Goal: Task Accomplishment & Management: Manage account settings

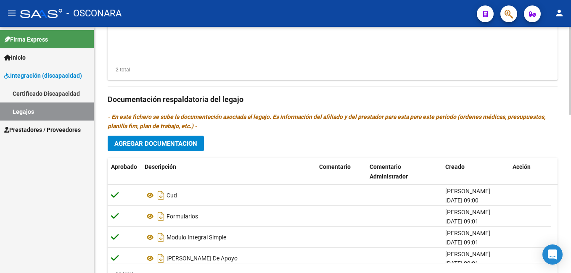
scroll to position [445, 0]
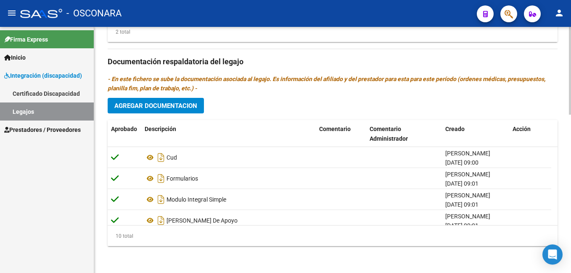
click at [570, 273] on html "menu - OSCONARA person Firma Express Inicio Instructivos Contacto OS Integració…" at bounding box center [285, 136] width 571 height 273
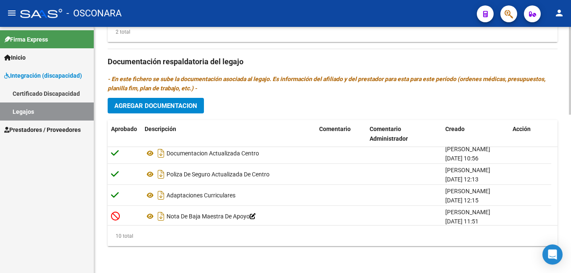
scroll to position [135, 0]
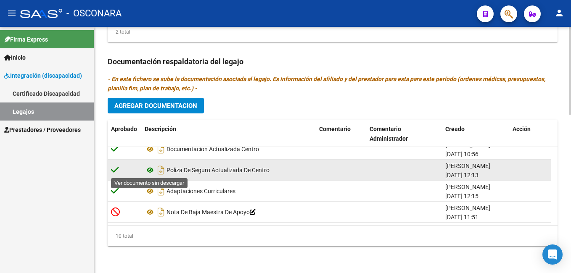
click at [148, 171] on icon at bounding box center [150, 170] width 11 height 10
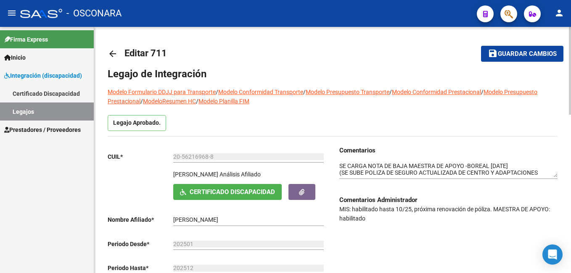
scroll to position [3, 0]
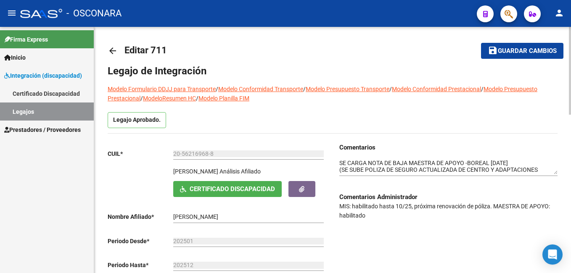
click at [570, 41] on html "menu - OSCONARA person Firma Express Inicio Instructivos Contacto OS Integració…" at bounding box center [285, 136] width 571 height 273
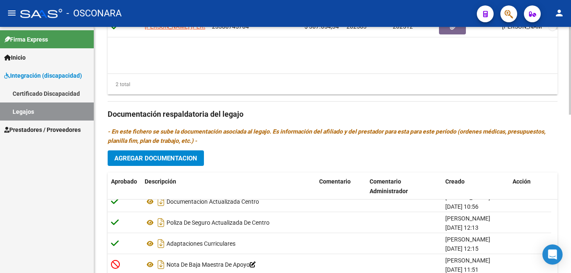
scroll to position [445, 0]
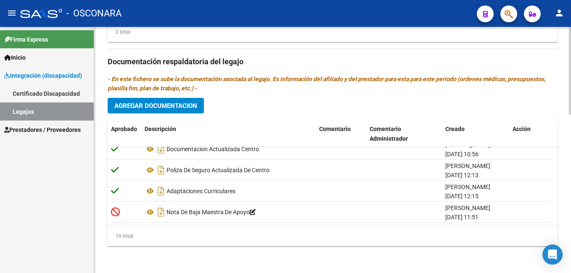
click at [570, 271] on html "menu - OSCONARA person Firma Express Inicio Instructivos Contacto OS Integració…" at bounding box center [285, 136] width 571 height 273
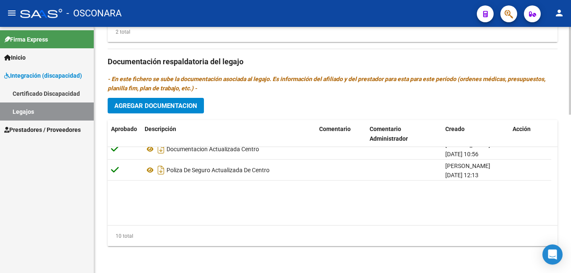
scroll to position [0, 0]
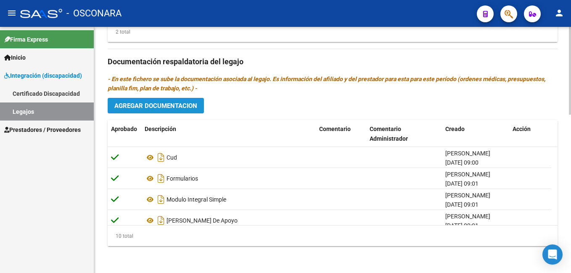
click at [146, 101] on button "Agregar Documentacion" at bounding box center [156, 106] width 96 height 16
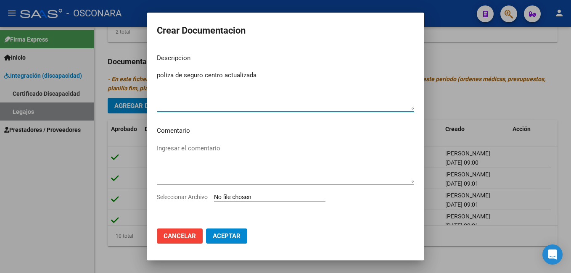
type textarea "poliza de seguro centro actualizada"
click at [253, 198] on input "Seleccionar Archivo" at bounding box center [269, 198] width 111 height 8
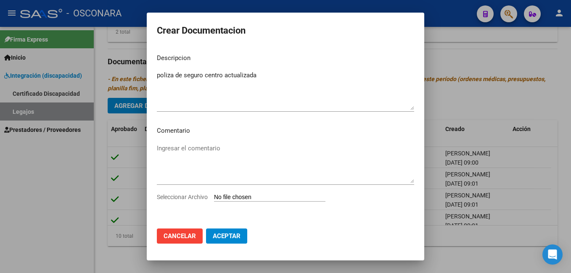
type input "C:\fakepath\POLIZA ABRIENDO CAMINOS [DATE].pdf"
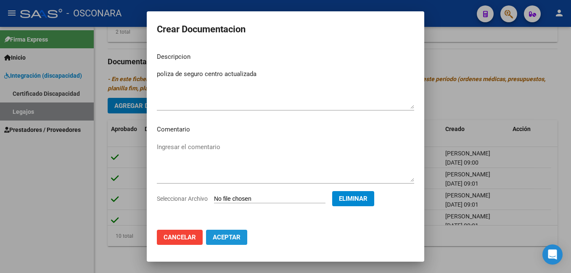
click at [233, 235] on span "Aceptar" at bounding box center [227, 238] width 28 height 8
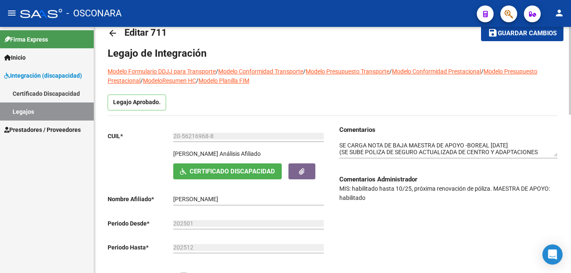
scroll to position [18, 0]
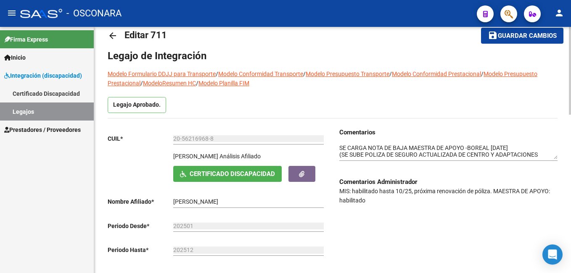
click at [570, 69] on html "menu - OSCONARA person Firma Express Inicio Instructivos Contacto OS Integració…" at bounding box center [285, 136] width 571 height 273
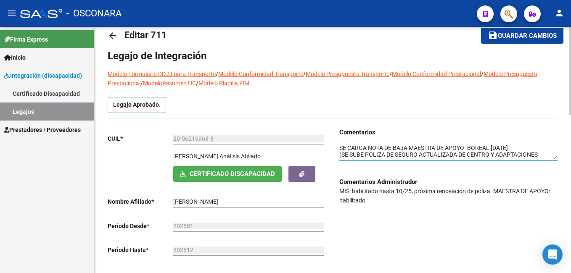
click at [340, 147] on textarea at bounding box center [448, 152] width 218 height 16
type textarea "[DATE]-se carga poliza de seguro actualizada de centro -boreal SE CARGA NOTA DE…"
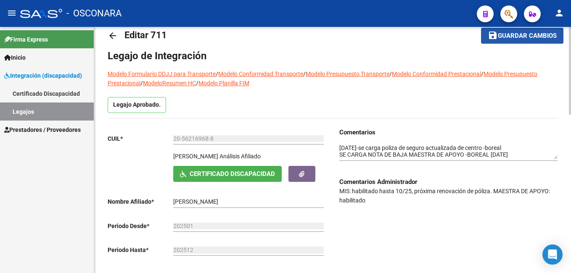
click at [515, 42] on button "save Guardar cambios" at bounding box center [522, 36] width 82 height 16
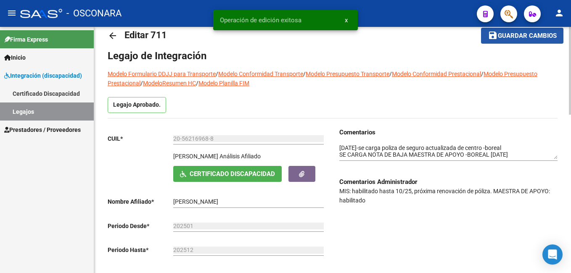
click at [515, 42] on button "save Guardar cambios" at bounding box center [522, 36] width 82 height 16
click at [515, 42] on button "save Guardar cambios" at bounding box center [516, 36] width 93 height 16
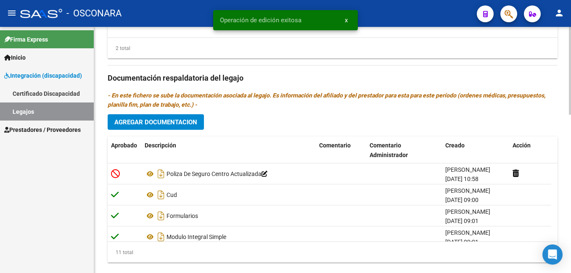
scroll to position [430, 0]
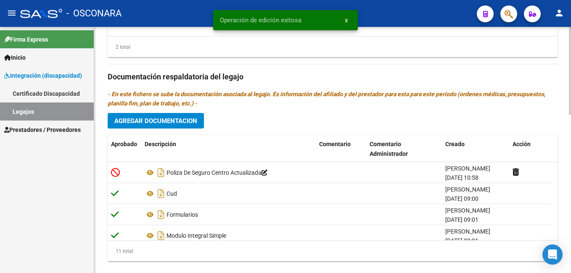
click at [570, 237] on html "menu - OSCONARA person Firma Express Inicio Instructivos Contacto OS Integració…" at bounding box center [285, 136] width 571 height 273
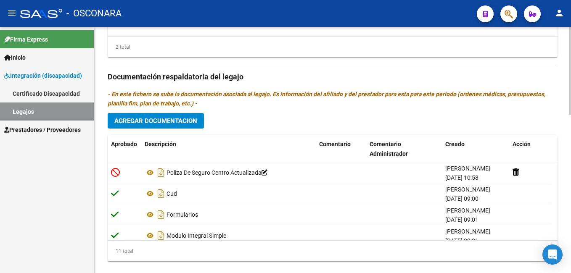
drag, startPoint x: 568, startPoint y: 192, endPoint x: 569, endPoint y: 187, distance: 5.2
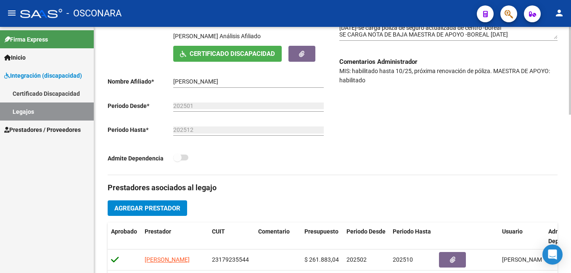
scroll to position [31, 0]
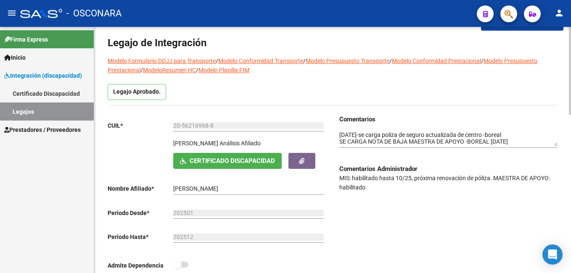
click at [569, 45] on div at bounding box center [570, 82] width 2 height 88
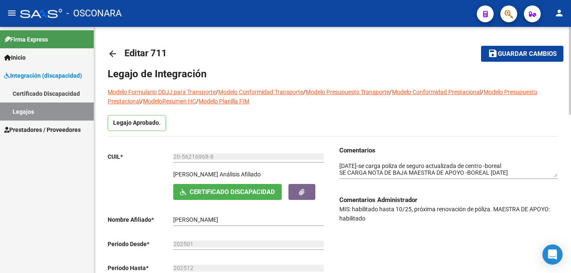
click at [570, 54] on div at bounding box center [570, 71] width 2 height 88
click at [522, 52] on span "Guardar cambios" at bounding box center [527, 54] width 59 height 8
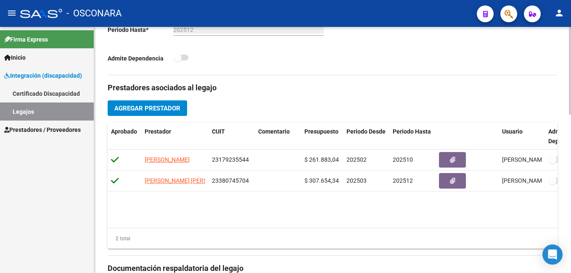
scroll to position [277, 0]
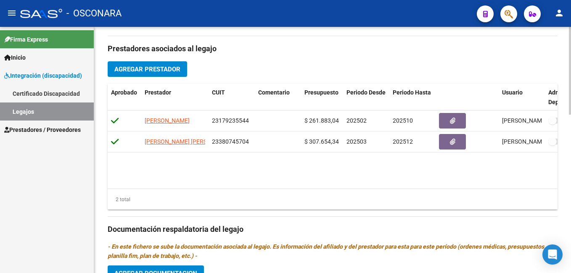
click at [570, 166] on html "menu - OSCONARA person Firma Express Inicio Instructivos Contacto OS Integració…" at bounding box center [285, 136] width 571 height 273
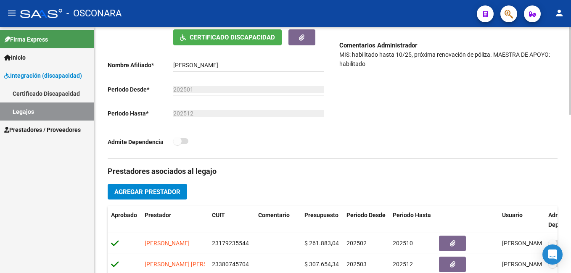
scroll to position [0, 0]
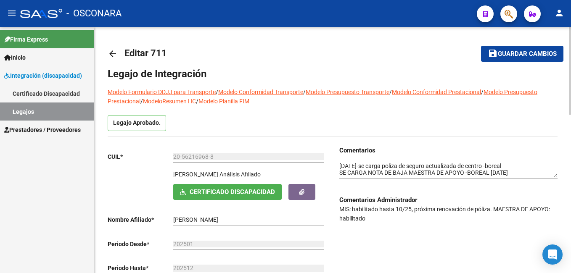
click at [570, 28] on div at bounding box center [570, 71] width 2 height 88
click at [523, 53] on span "Guardar cambios" at bounding box center [527, 54] width 59 height 8
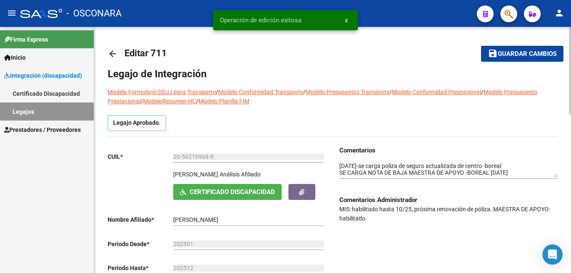
click at [523, 53] on span "Guardar cambios" at bounding box center [527, 54] width 59 height 8
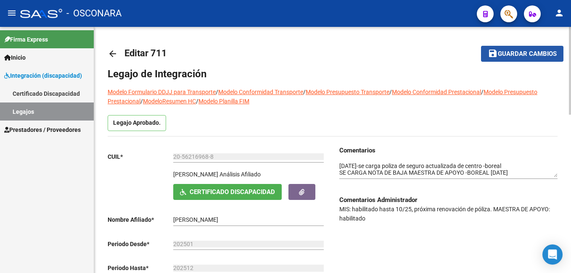
click at [514, 50] on span "save Guardar cambios" at bounding box center [522, 54] width 69 height 8
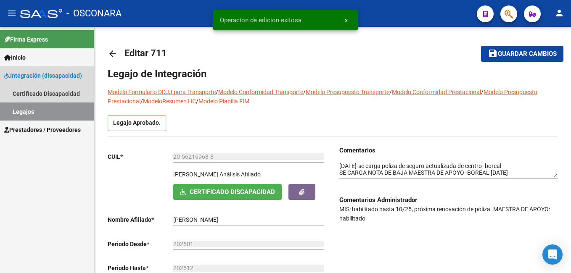
click at [50, 114] on link "Legajos" at bounding box center [47, 112] width 94 height 18
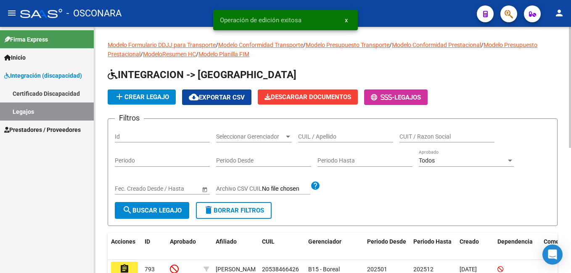
click at [544, 105] on div "add Crear Legajo cloud_download Exportar CSV Descargar Documentos - Legajos" at bounding box center [333, 98] width 450 height 16
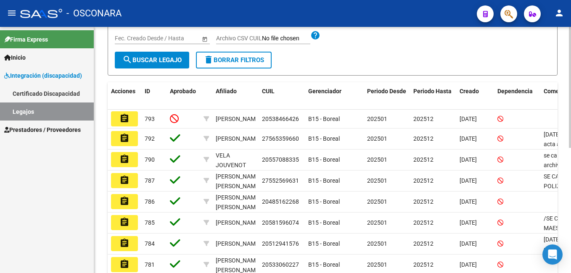
scroll to position [159, 0]
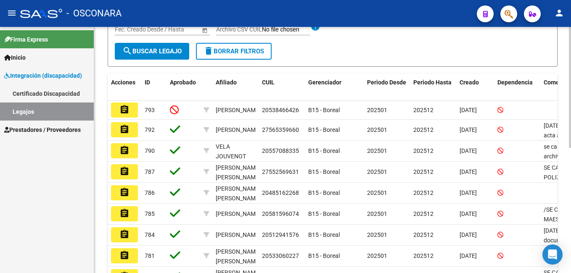
click at [570, 181] on html "menu - OSCONARA person Firma Express Inicio Instructivos Contacto OS Integració…" at bounding box center [285, 136] width 571 height 273
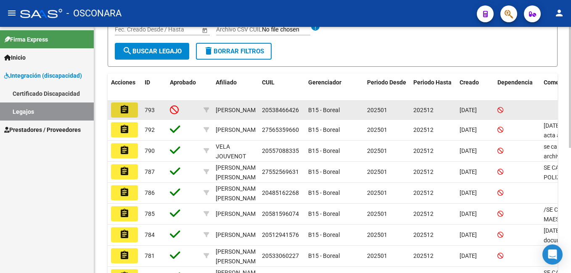
click at [118, 116] on button "assignment" at bounding box center [124, 110] width 27 height 15
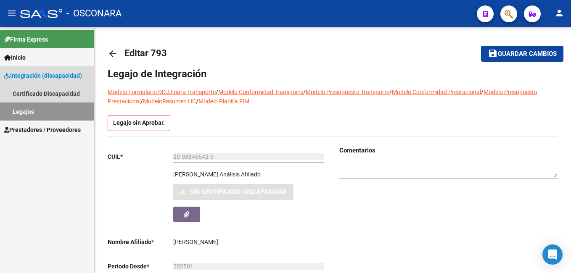
click at [26, 106] on link "Legajos" at bounding box center [47, 112] width 94 height 18
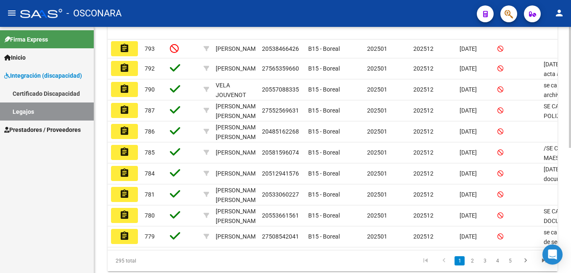
scroll to position [223, 0]
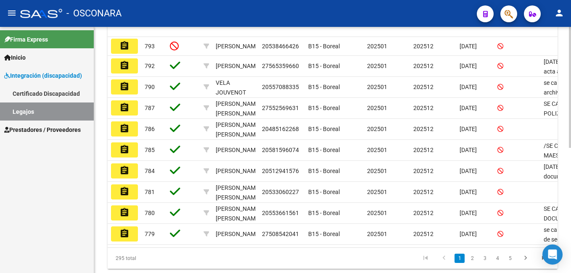
click at [570, 166] on html "menu - OSCONARA person Firma Express Inicio Instructivos Contacto OS Integració…" at bounding box center [285, 136] width 571 height 273
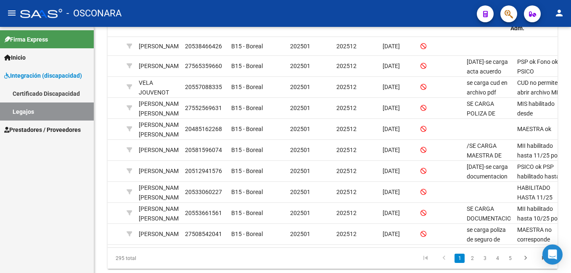
scroll to position [0, 84]
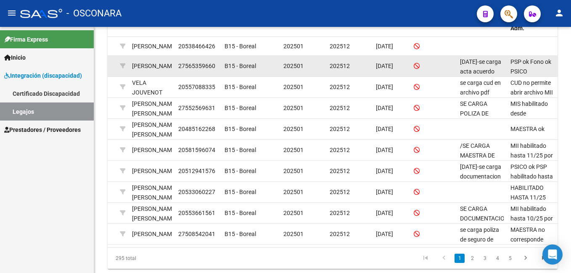
click at [527, 75] on div "PSP ok Fono ok PSICO habilitado hasta 11/25 por renovación de póliza. MAESTRA n…" at bounding box center [532, 66] width 44 height 18
click at [537, 67] on span "PSP ok Fono ok PSICO habilitado hasta 11/25 por renovación de póliza. MAESTRA n…" at bounding box center [531, 99] width 42 height 83
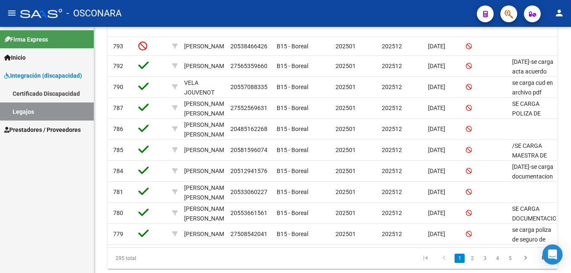
scroll to position [0, 0]
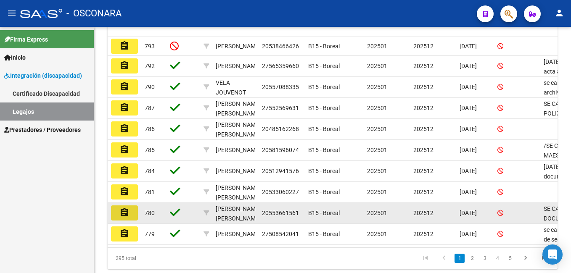
click at [124, 215] on mat-icon "assignment" at bounding box center [124, 213] width 10 height 10
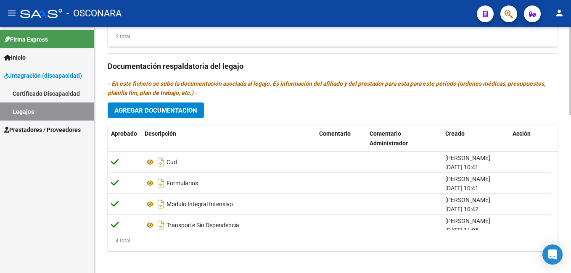
scroll to position [445, 0]
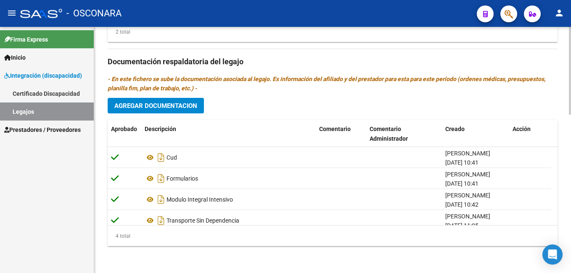
click at [570, 269] on html "menu - OSCONARA person Firma Express Inicio Instructivos Contacto OS Integració…" at bounding box center [285, 136] width 571 height 273
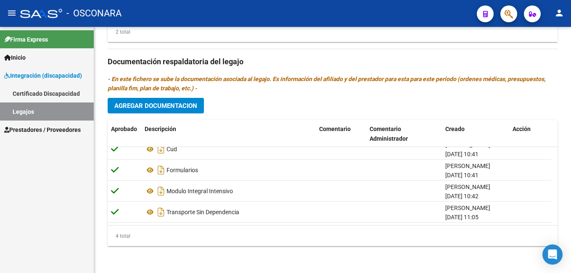
click at [158, 104] on span "Agregar Documentacion" at bounding box center [155, 106] width 83 height 8
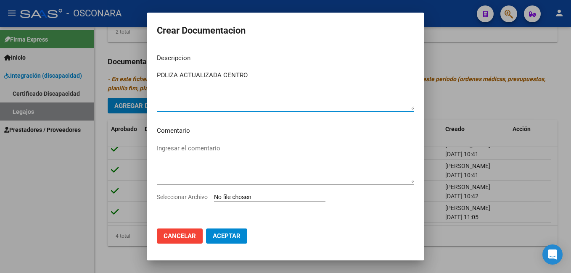
type textarea "POLIZA ACTUALIZADA CENTRO"
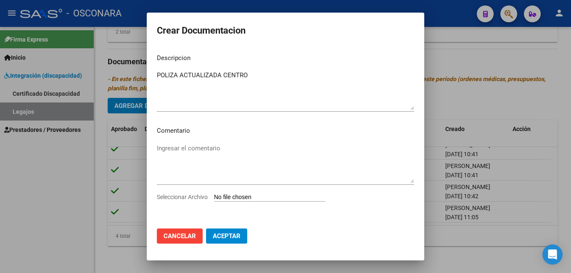
click at [230, 194] on input "Seleccionar Archivo" at bounding box center [269, 198] width 111 height 8
type input "C:\fakepath\POLIZA ABRIENDO CAMINOS [DATE].pdf"
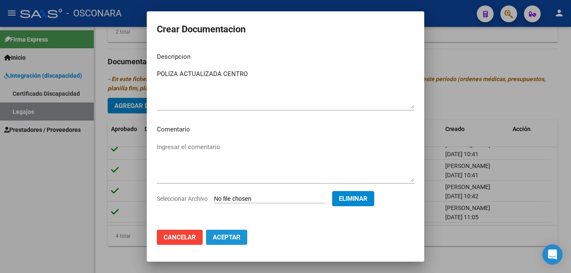
click at [226, 237] on span "Aceptar" at bounding box center [227, 238] width 28 height 8
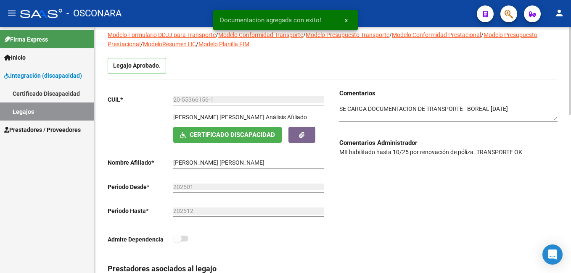
scroll to position [53, 0]
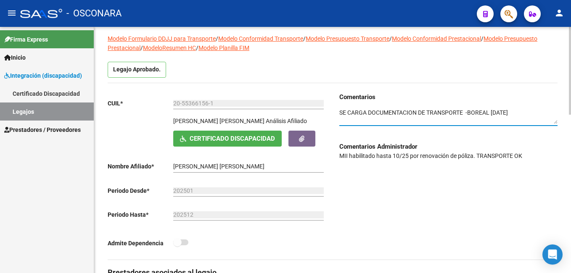
click at [340, 111] on textarea at bounding box center [448, 116] width 218 height 16
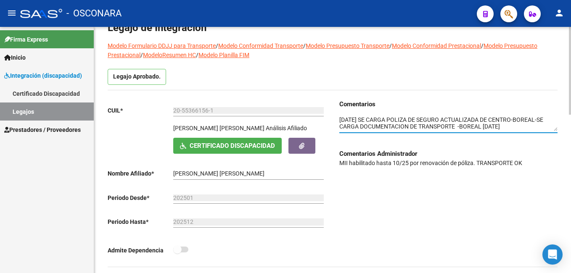
scroll to position [0, 0]
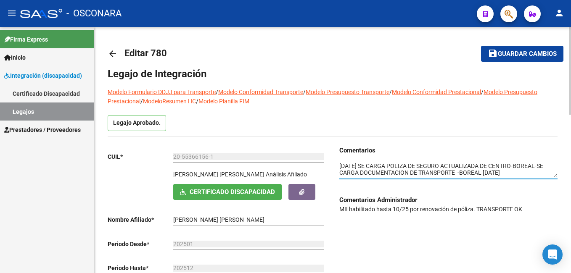
type textarea "[DATE] SE CARGA POLIZA DE SEGURO ACTUALIZADA DE CENTRO-BOREAL-SE CARGA DOCUMENT…"
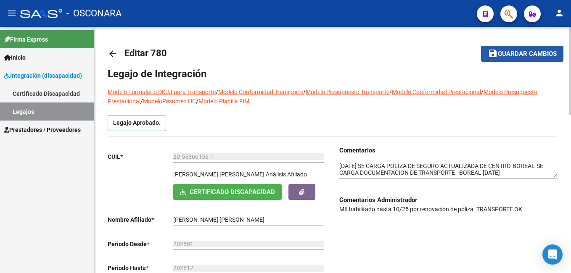
click at [510, 56] on span "Guardar cambios" at bounding box center [527, 54] width 59 height 8
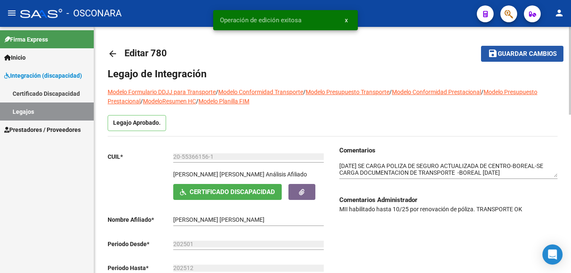
click at [510, 56] on span "Guardar cambios" at bounding box center [527, 54] width 59 height 8
click at [510, 56] on span "Guardar cambios" at bounding box center [516, 54] width 59 height 8
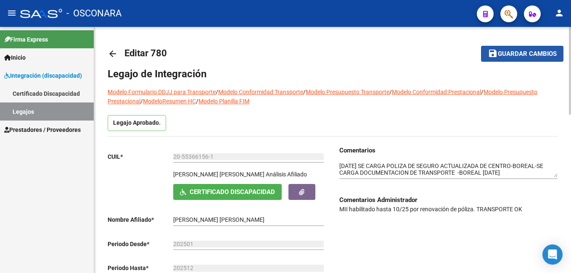
click at [496, 55] on mat-icon "save" at bounding box center [493, 53] width 10 height 10
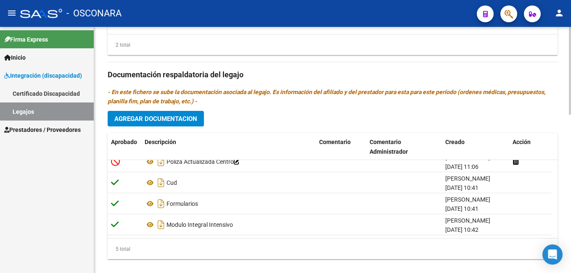
scroll to position [445, 0]
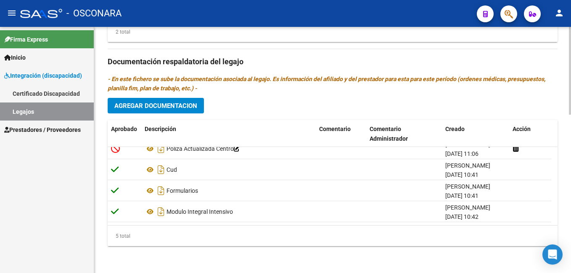
click at [570, 271] on html "menu - OSCONARA person Firma Express Inicio Instructivos Contacto OS Integració…" at bounding box center [285, 136] width 571 height 273
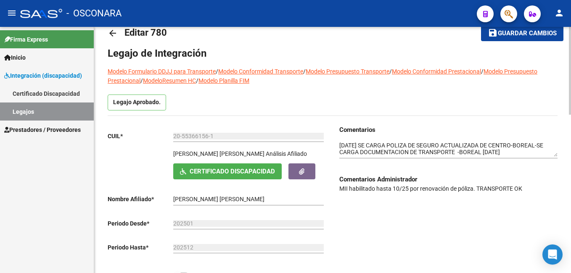
scroll to position [24, 0]
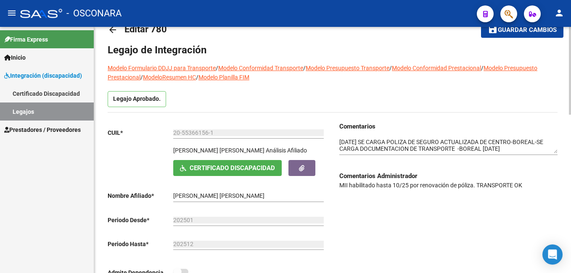
click at [535, 29] on span "Guardar cambios" at bounding box center [527, 30] width 59 height 8
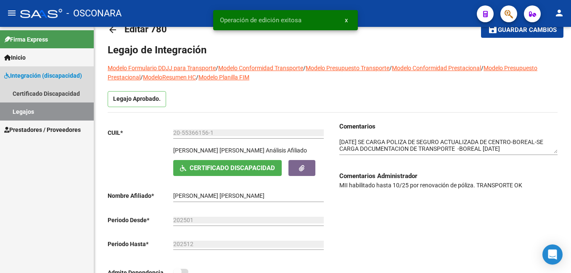
click at [72, 115] on link "Legajos" at bounding box center [47, 112] width 94 height 18
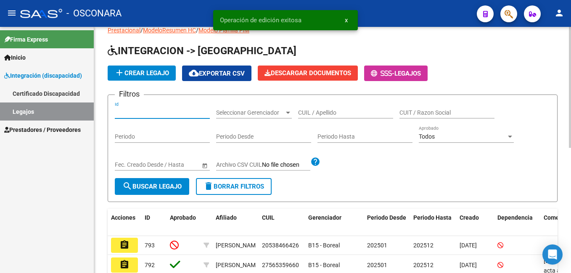
click at [143, 115] on input "Id" at bounding box center [162, 112] width 95 height 7
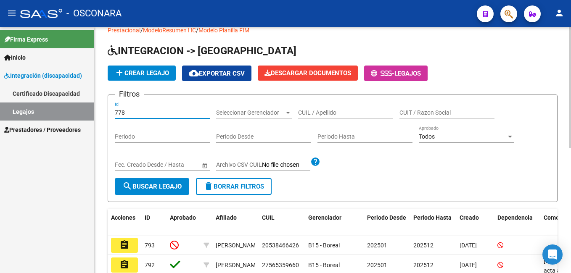
type input "778"
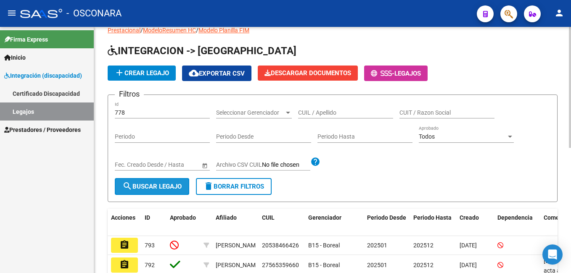
click at [156, 188] on span "search Buscar Legajo" at bounding box center [151, 187] width 59 height 8
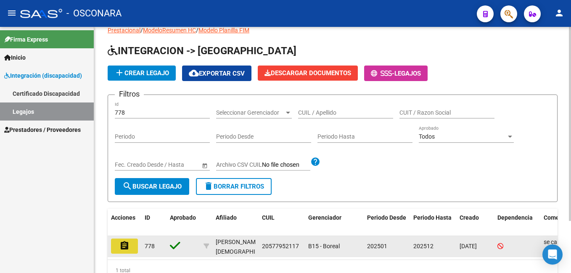
click at [121, 242] on mat-icon "assignment" at bounding box center [124, 246] width 10 height 10
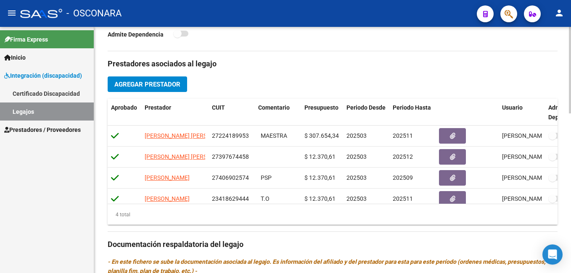
click at [570, 191] on html "menu - OSCONARA person Firma Express Inicio Instructivos Contacto OS Integració…" at bounding box center [285, 136] width 571 height 273
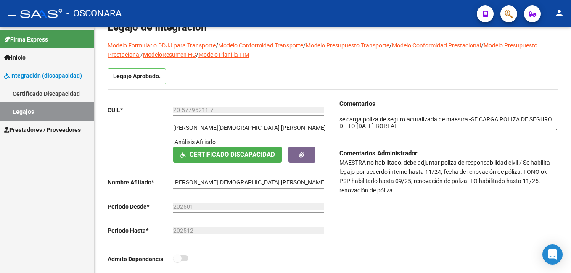
scroll to position [53, 0]
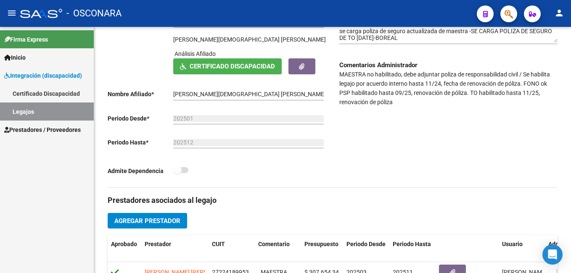
scroll to position [0, 0]
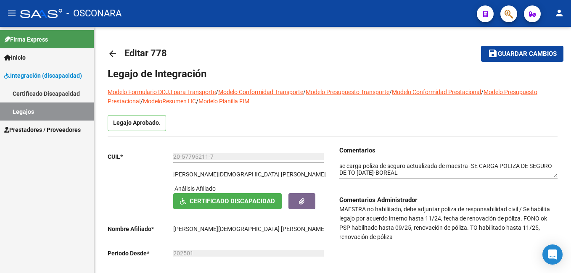
click at [570, 58] on html "menu - OSCONARA person Firma Express Inicio Instructivos Contacto OS Integració…" at bounding box center [285, 136] width 571 height 273
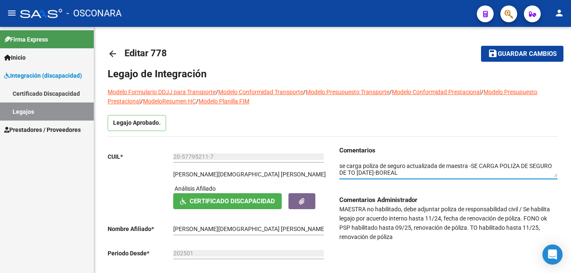
click at [340, 164] on textarea at bounding box center [448, 170] width 218 height 16
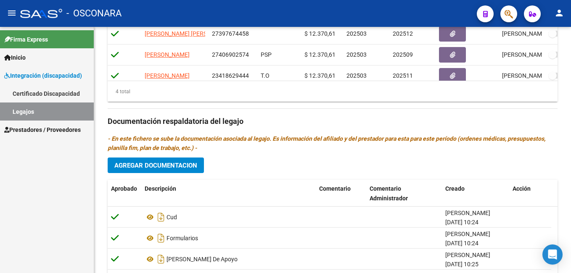
scroll to position [404, 0]
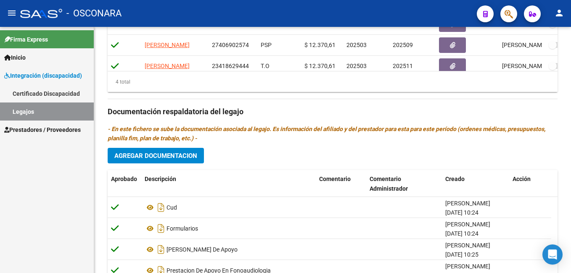
click at [570, 213] on html "menu - OSCONARA person Firma Express Inicio Instructivos Contacto OS Integració…" at bounding box center [285, 136] width 571 height 273
type textarea "[DATE]-se carga poliza actualizada psicopedagogia -boreal se carga poliza de se…"
click at [194, 159] on span "Agregar Documentacion" at bounding box center [155, 156] width 83 height 8
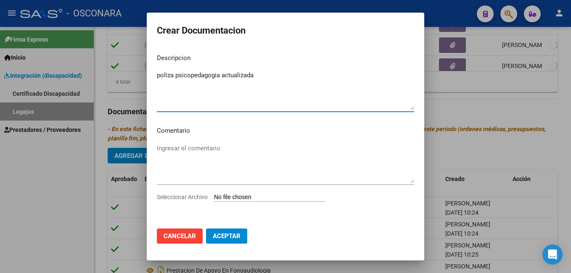
type textarea "poliza psicopedagogia actualizada"
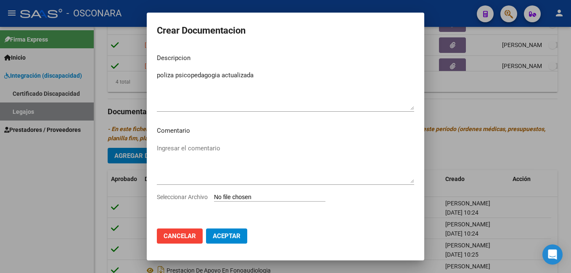
click at [234, 194] on input "Seleccionar Archivo" at bounding box center [269, 198] width 111 height 8
type input "C:\fakepath\frente de poliza [PERSON_NAME].pdf"
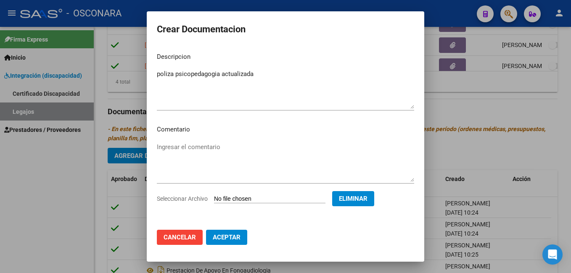
click at [238, 236] on span "Aceptar" at bounding box center [227, 238] width 28 height 8
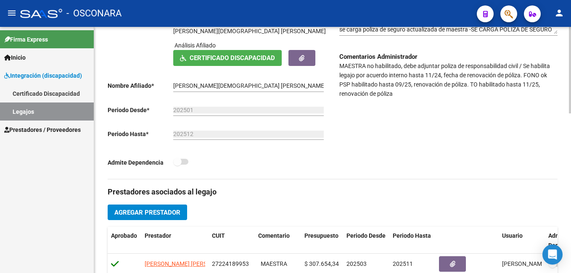
scroll to position [0, 0]
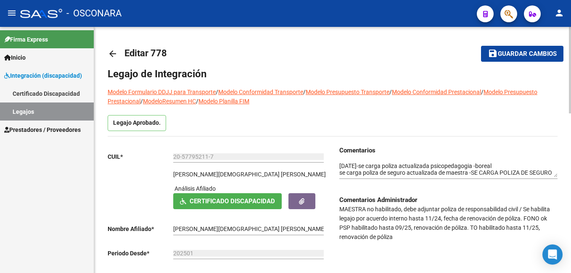
click at [570, 28] on html "menu - OSCONARA person Firma Express Inicio Instructivos Contacto OS Integració…" at bounding box center [285, 136] width 571 height 273
click at [541, 52] on span "Guardar cambios" at bounding box center [527, 54] width 59 height 8
click at [541, 52] on span "Guardar cambios" at bounding box center [516, 54] width 59 height 8
click at [530, 54] on span "Guardar cambios" at bounding box center [527, 54] width 59 height 8
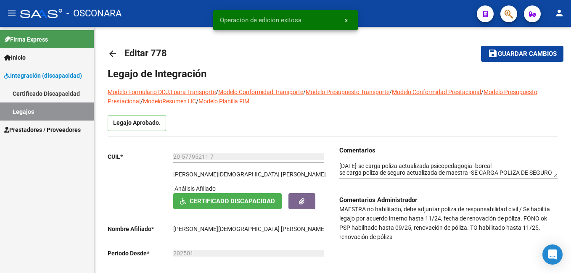
click at [40, 107] on link "Legajos" at bounding box center [47, 112] width 94 height 18
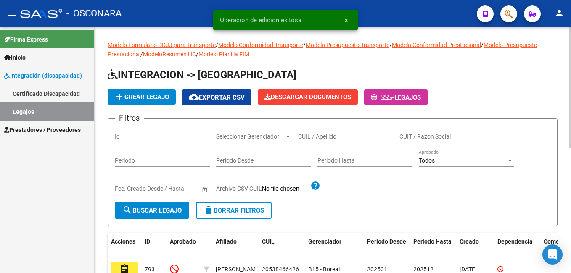
click at [132, 134] on input "Id" at bounding box center [162, 136] width 95 height 7
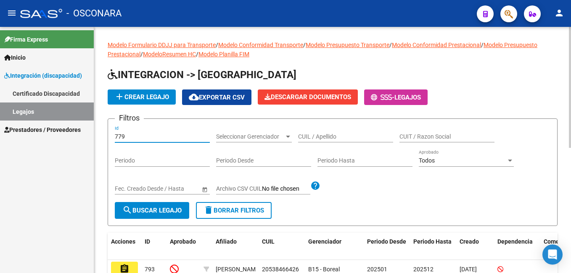
type input "779"
click at [148, 211] on span "search Buscar Legajo" at bounding box center [151, 211] width 59 height 8
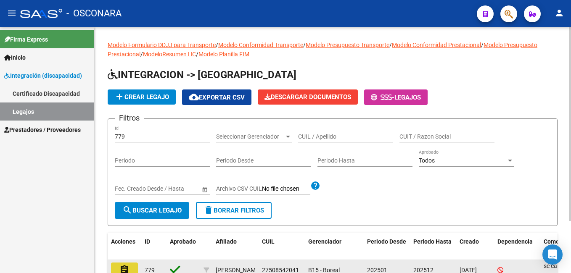
click at [133, 266] on button "assignment" at bounding box center [124, 270] width 27 height 15
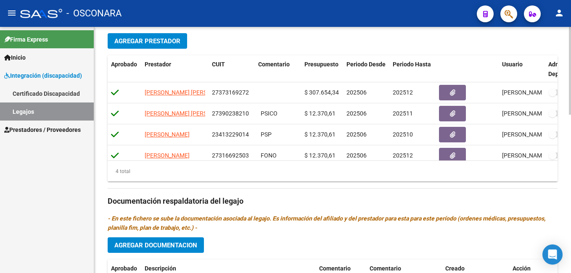
scroll to position [305, 0]
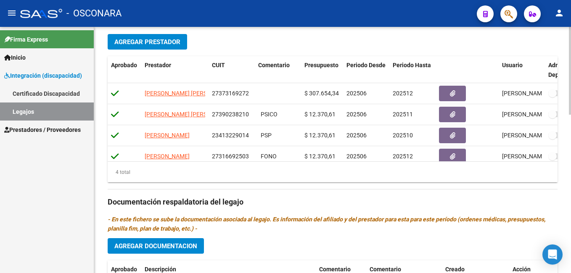
click at [570, 206] on html "menu - OSCONARA person Firma Express Inicio Instructivos Contacto OS Integració…" at bounding box center [285, 136] width 571 height 273
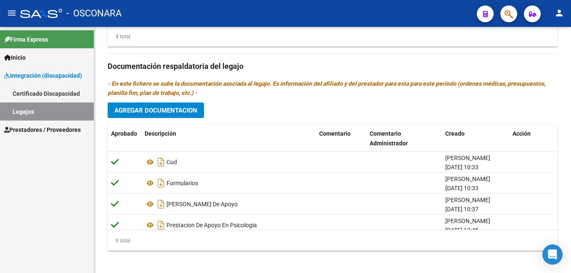
scroll to position [445, 0]
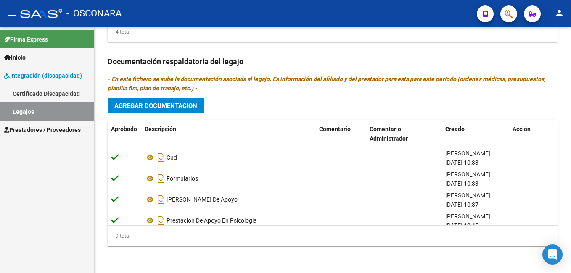
click at [570, 219] on html "menu - OSCONARA person Firma Express Inicio Instructivos Contacto OS Integració…" at bounding box center [285, 136] width 571 height 273
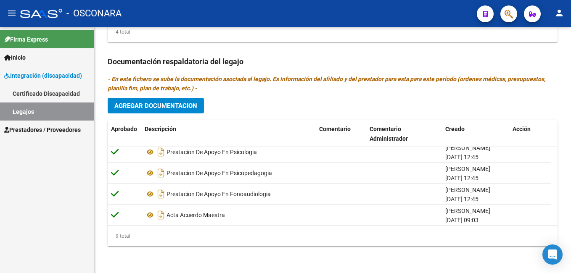
scroll to position [59, 0]
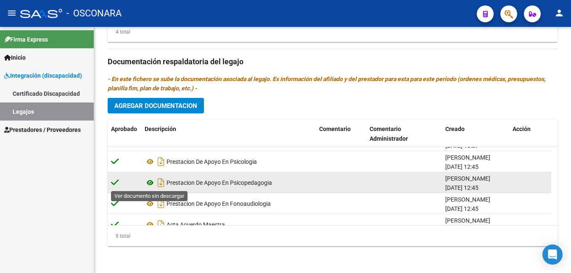
click at [148, 184] on icon at bounding box center [150, 183] width 11 height 10
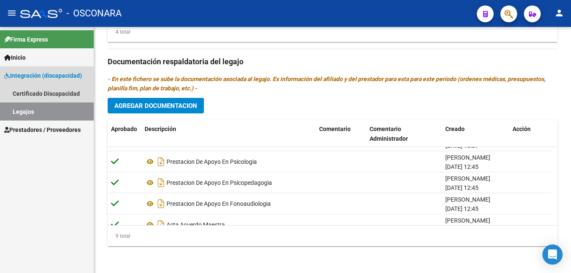
click at [70, 119] on link "Legajos" at bounding box center [47, 112] width 94 height 18
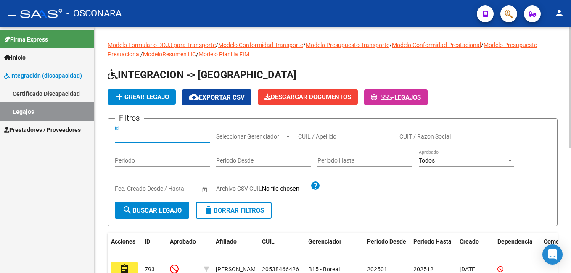
click at [153, 137] on input "Id" at bounding box center [162, 136] width 95 height 7
type input "781"
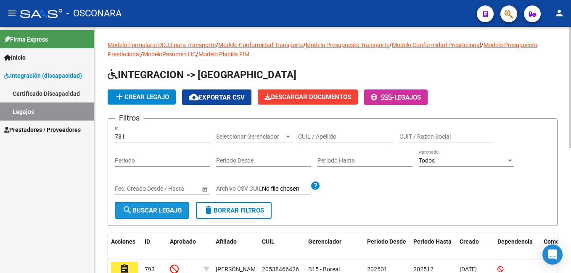
click at [148, 209] on span "search Buscar Legajo" at bounding box center [151, 211] width 59 height 8
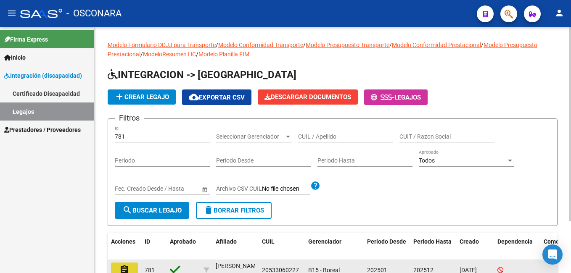
click at [127, 269] on mat-icon "assignment" at bounding box center [124, 270] width 10 height 10
